Goal: Information Seeking & Learning: Understand process/instructions

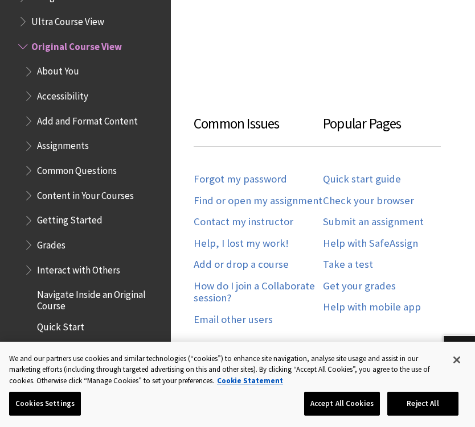
scroll to position [532, 0]
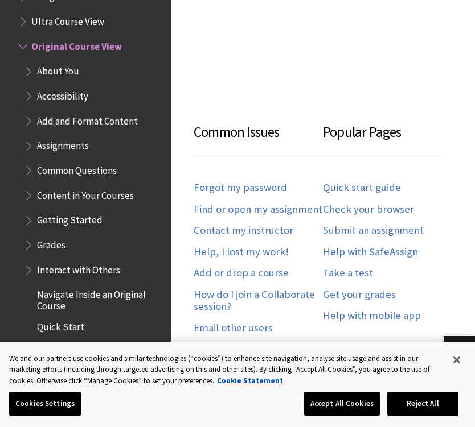
click at [98, 261] on span "Interact with Others" at bounding box center [78, 268] width 83 height 15
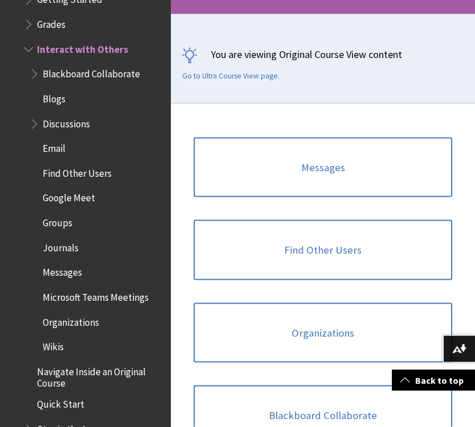
scroll to position [228, 0]
click at [407, 238] on link "Find Other Users" at bounding box center [322, 250] width 258 height 60
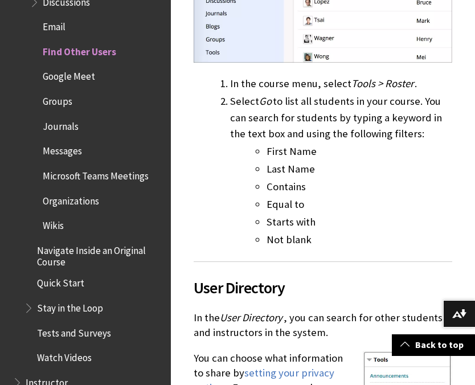
scroll to position [704, 0]
